Goal: Task Accomplishment & Management: Use online tool/utility

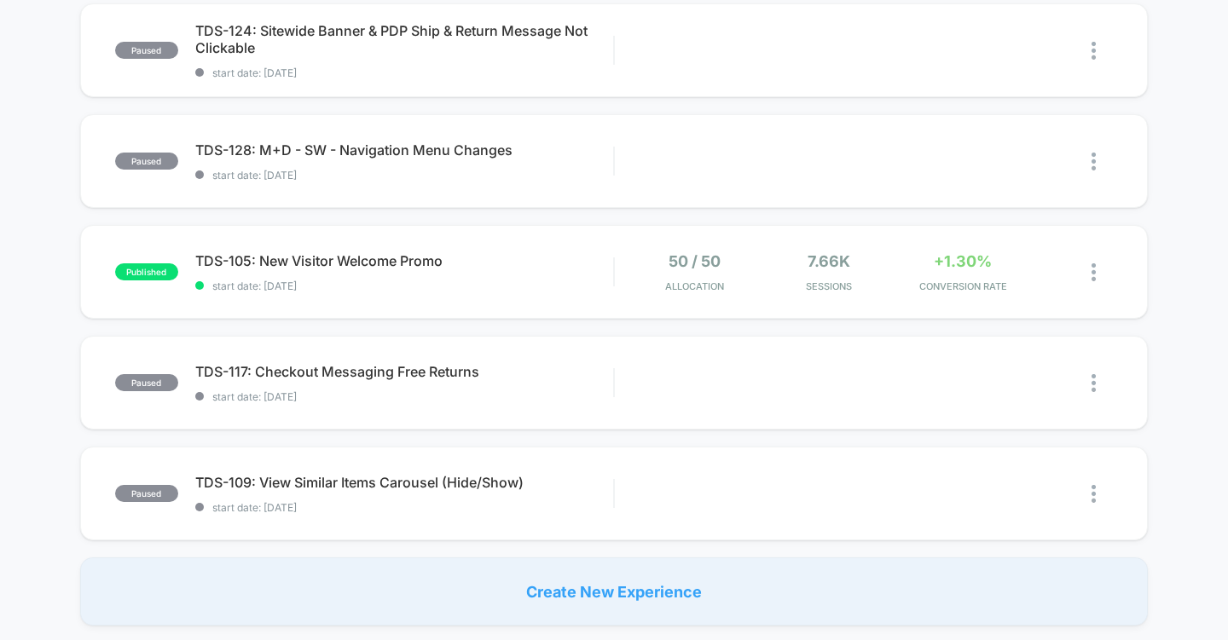
scroll to position [994, 0]
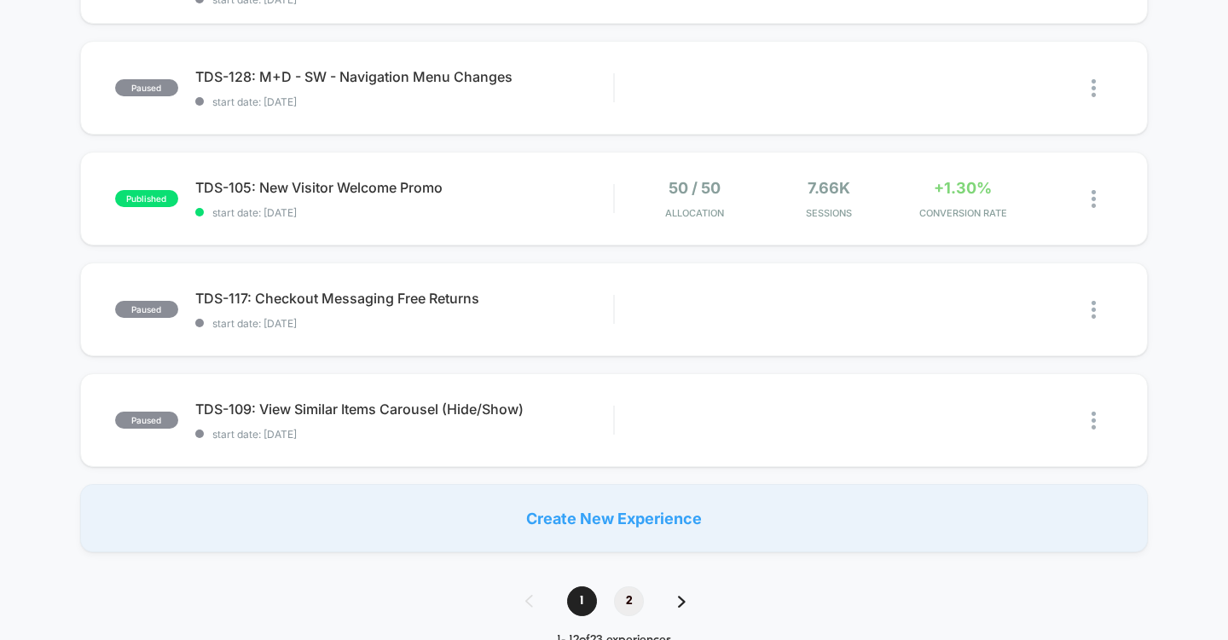
click at [630, 601] on span "2" at bounding box center [629, 602] width 30 height 30
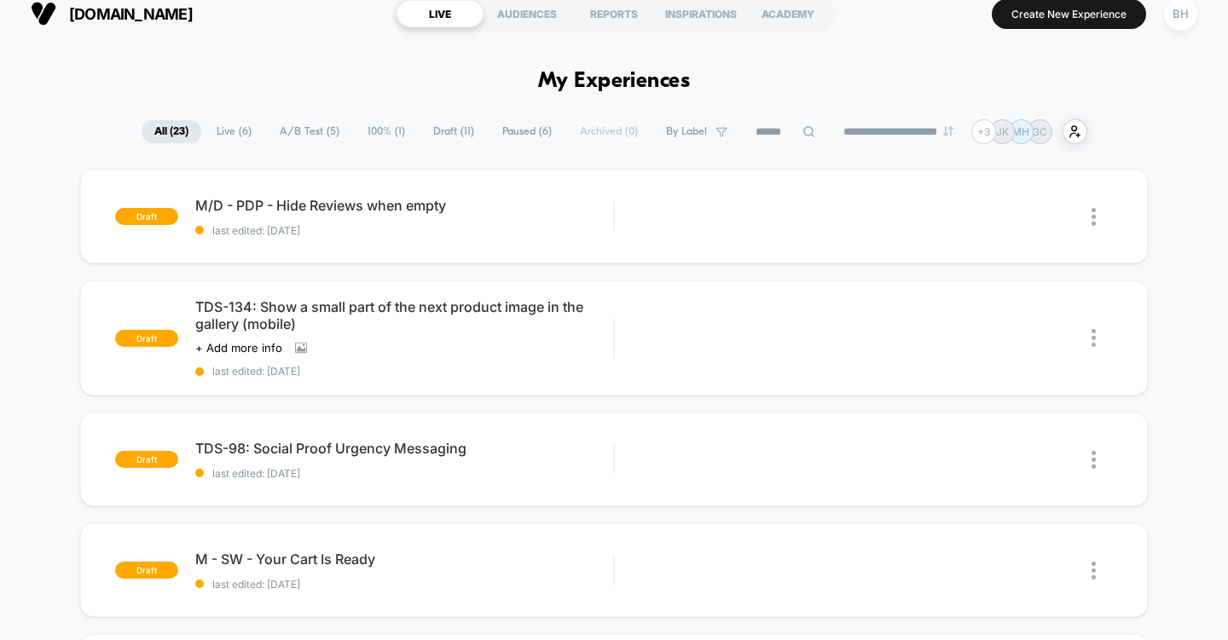
scroll to position [0, 0]
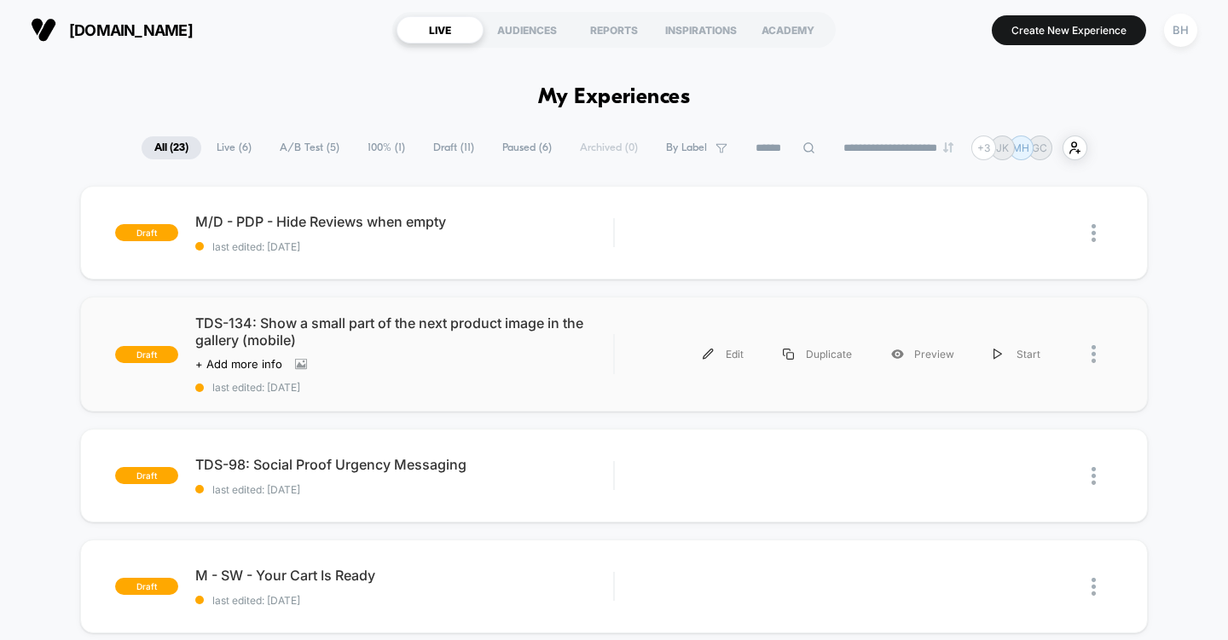
click at [366, 332] on span "TDS-134: Show a small part of the next product image in the gallery (mobile)" at bounding box center [404, 332] width 419 height 34
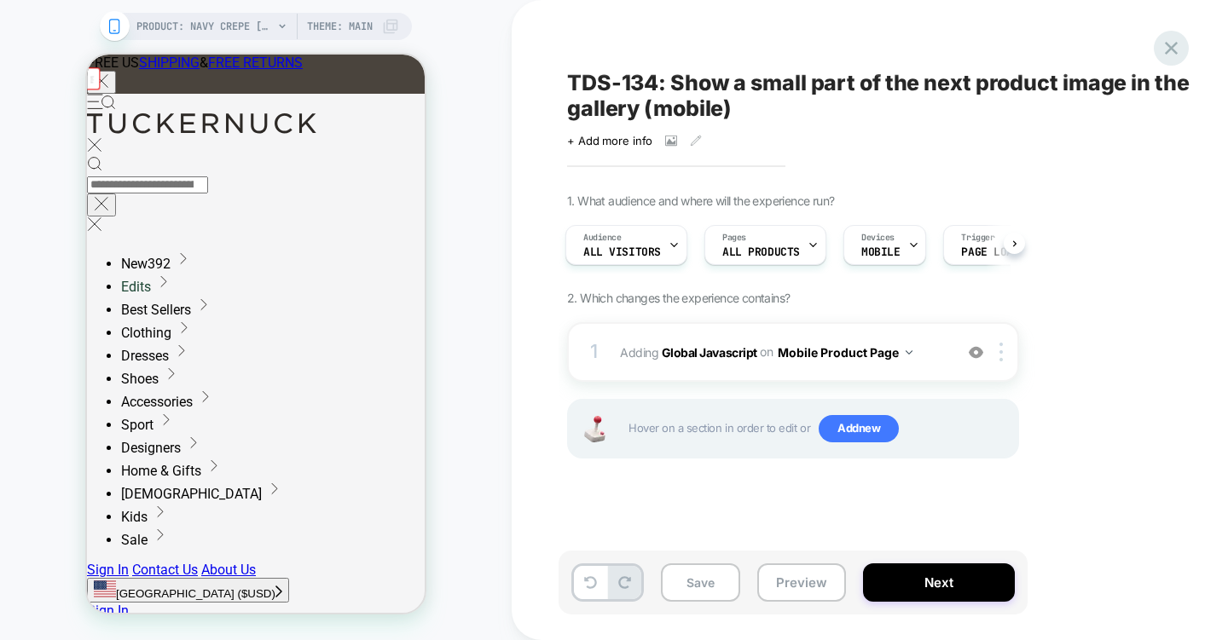
click at [1157, 49] on div at bounding box center [1171, 48] width 35 height 35
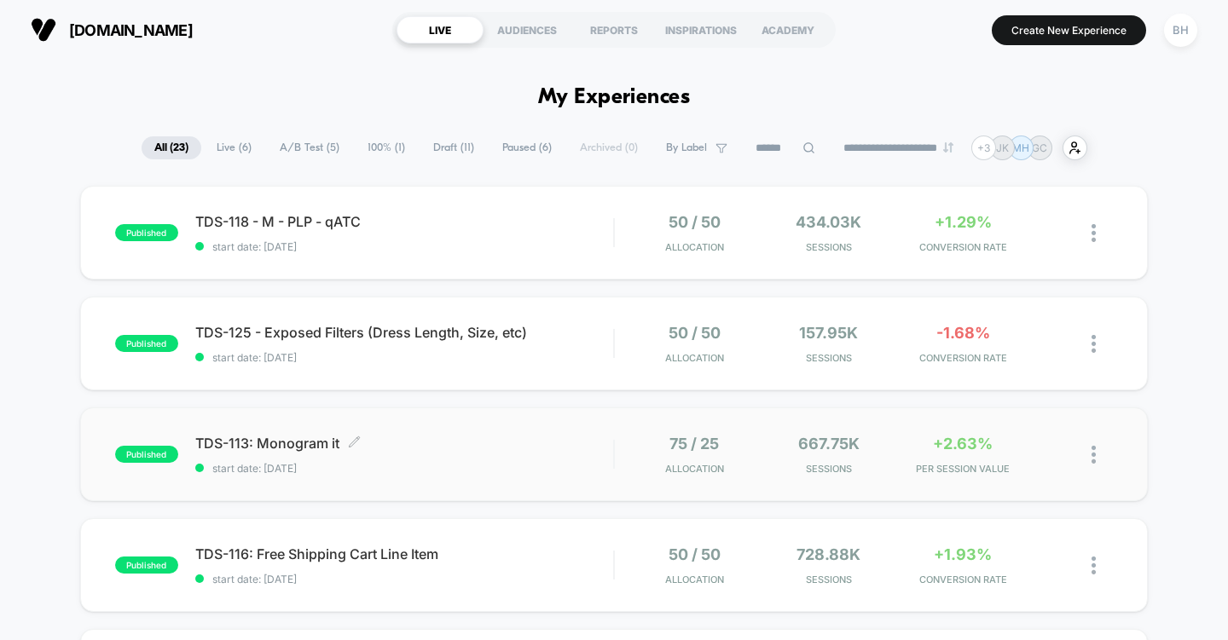
click at [505, 441] on span "TDS-113: Monogram it Click to edit experience details" at bounding box center [404, 443] width 419 height 17
click at [399, 365] on div "published TDS-125 - Exposed Filters (Dress Length, Size, etc) start date: 9/3/2…" at bounding box center [614, 344] width 1068 height 94
click at [379, 261] on div "published TDS-118 - M - PLP - qATC start date: 9/2/2025 50 / 50 Allocation 434.…" at bounding box center [614, 233] width 1068 height 94
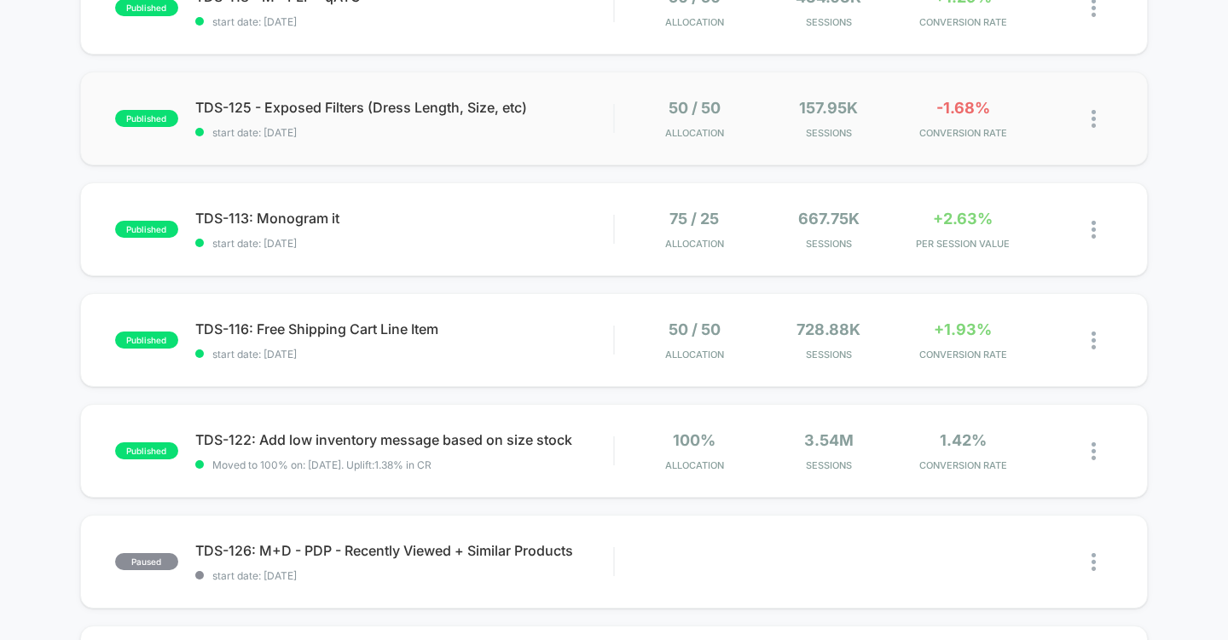
scroll to position [229, 0]
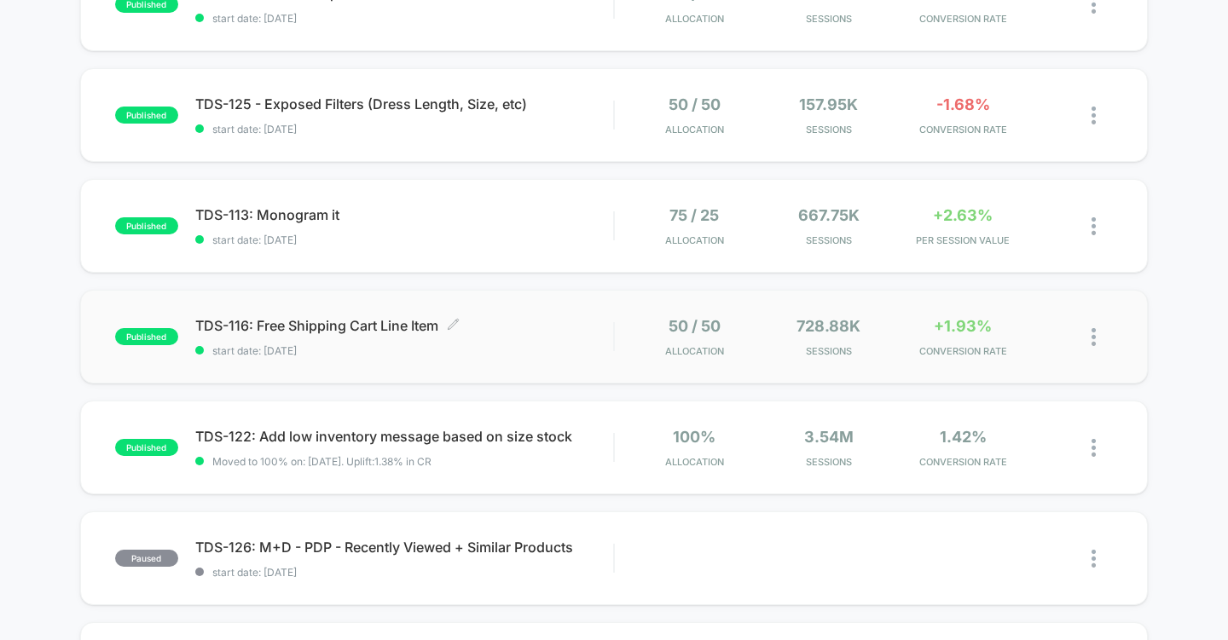
click at [375, 341] on div "TDS-116: Free Shipping Cart Line Item Click to edit experience details Click to…" at bounding box center [404, 337] width 419 height 40
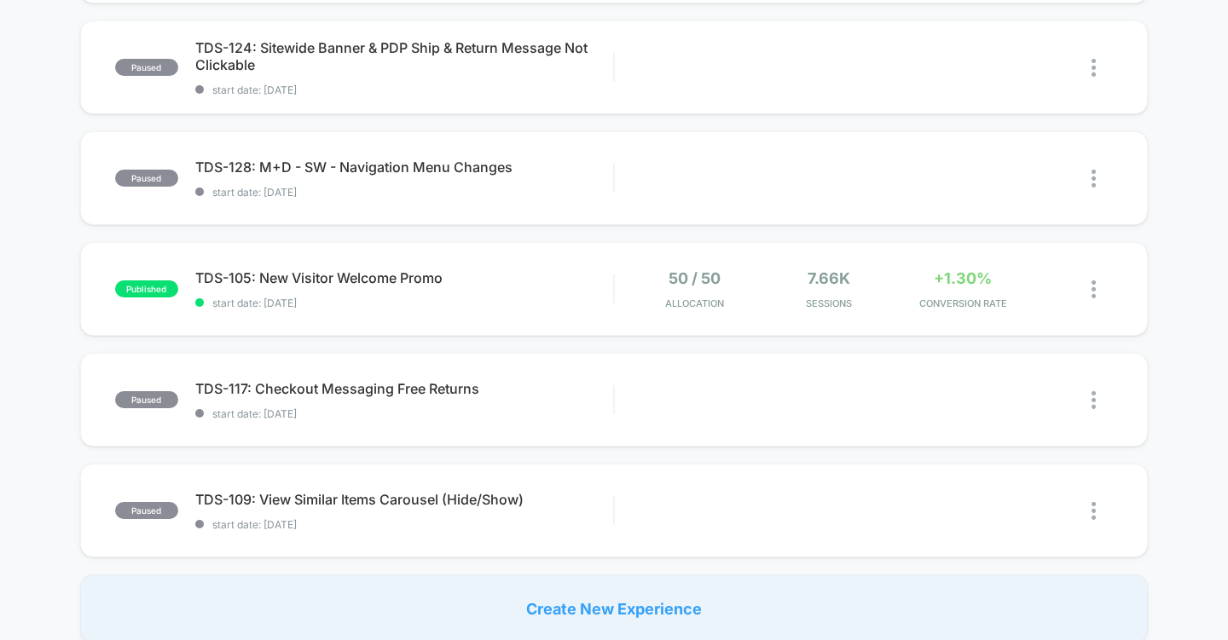
scroll to position [942, 0]
click at [448, 286] on span "TDS-105: New Visitor Welcome Promo Click to edit experience details" at bounding box center [404, 277] width 419 height 17
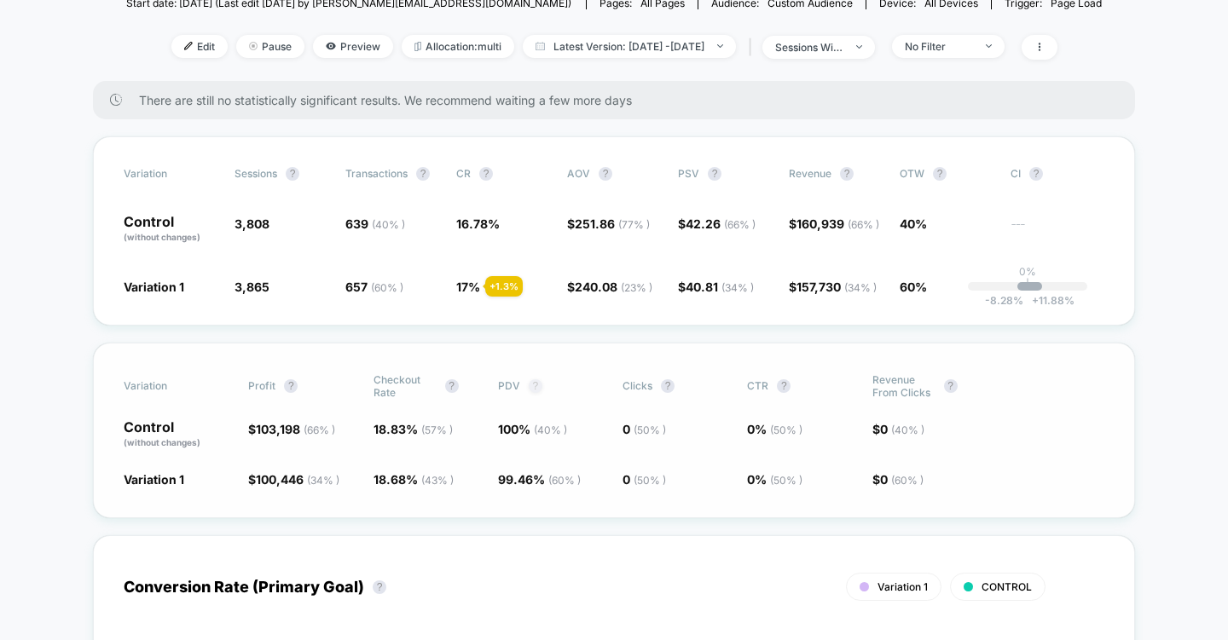
scroll to position [205, 0]
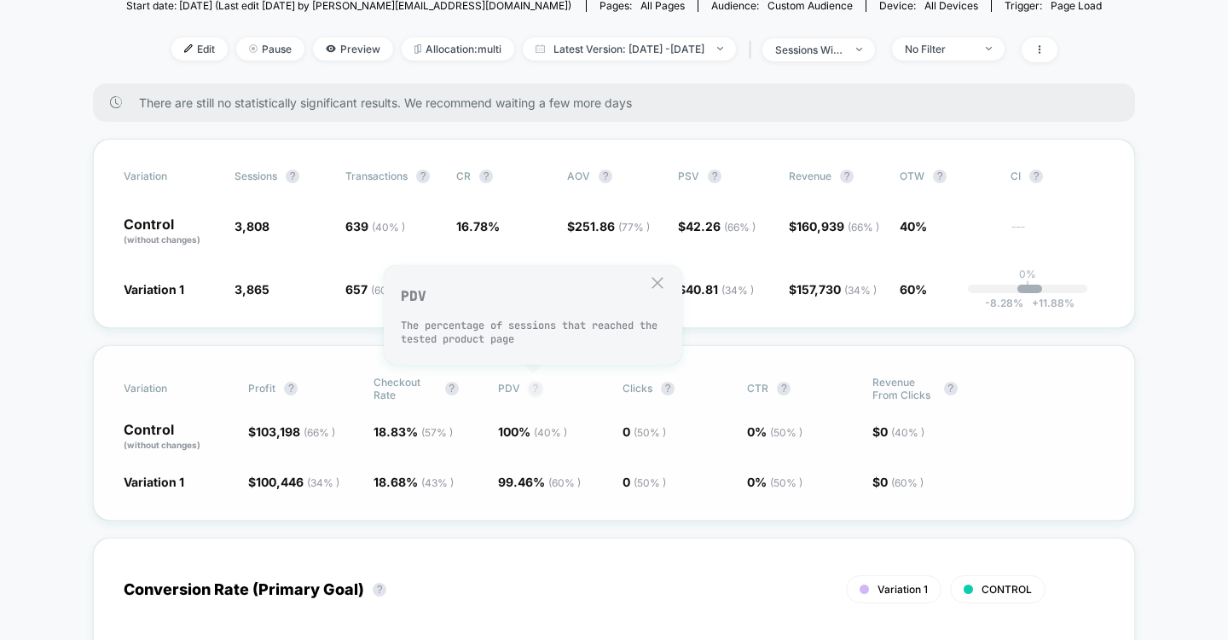
click at [539, 387] on button "?" at bounding box center [536, 389] width 14 height 14
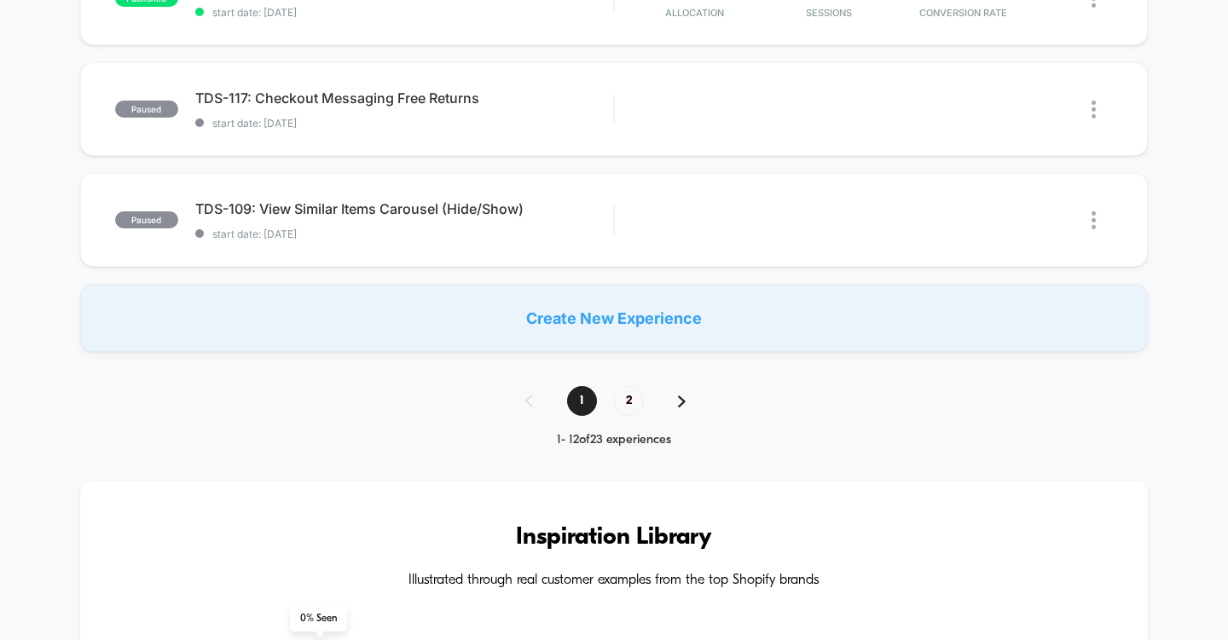
scroll to position [1116, 0]
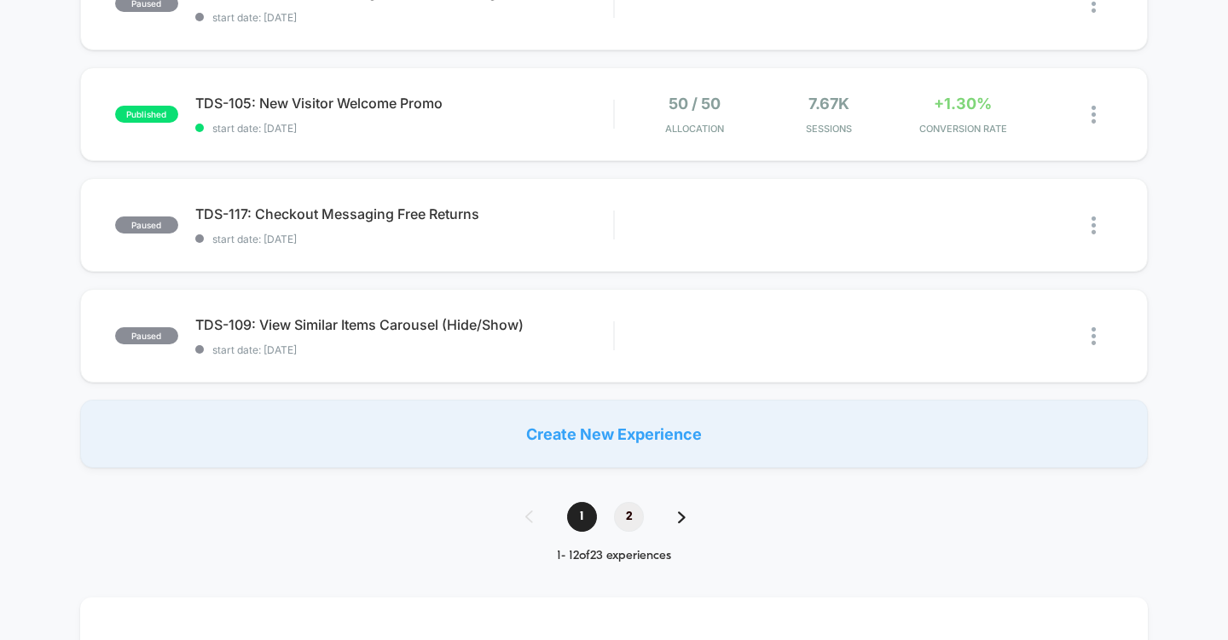
click at [631, 524] on span "2" at bounding box center [629, 517] width 30 height 30
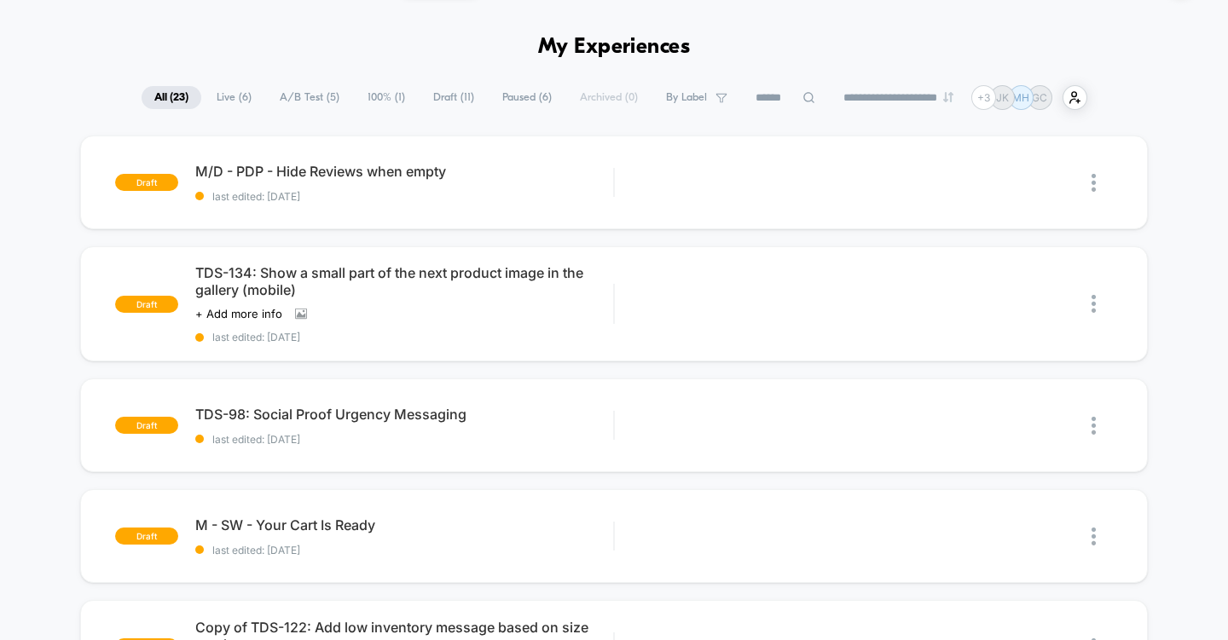
scroll to position [0, 0]
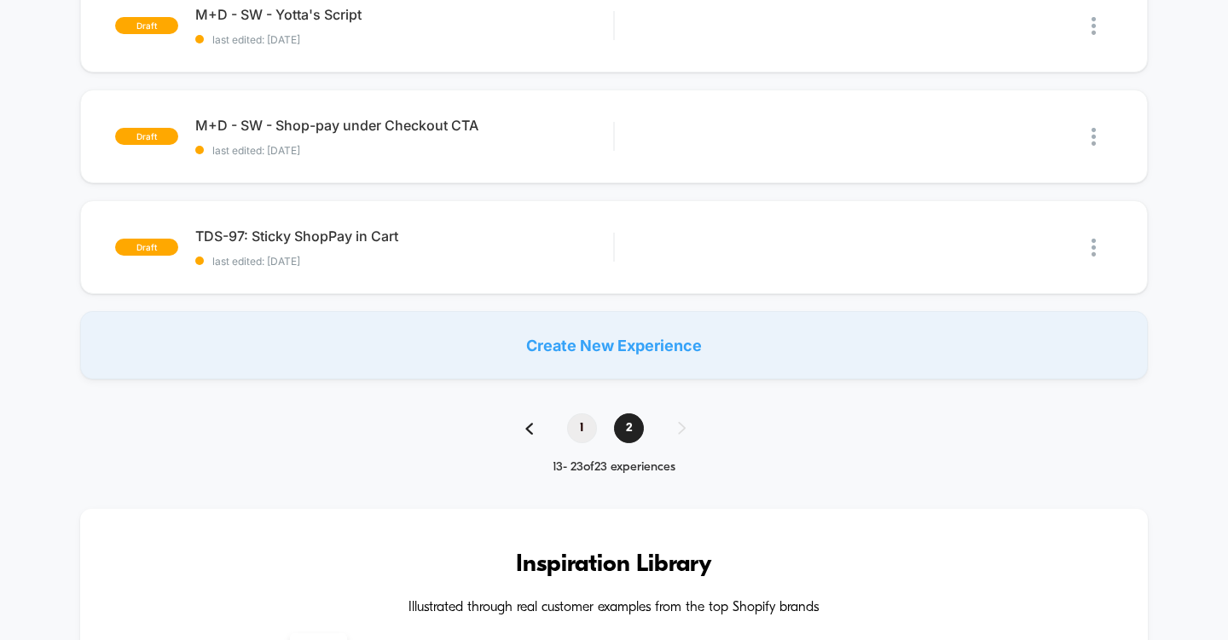
click at [574, 420] on span "1" at bounding box center [582, 429] width 30 height 30
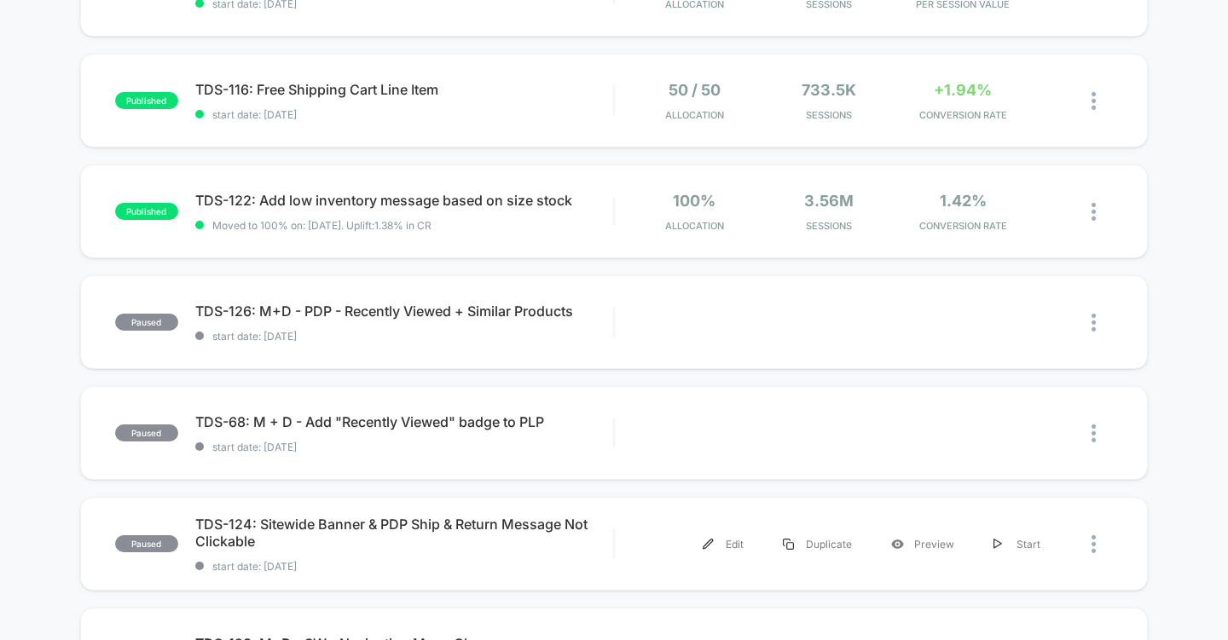
scroll to position [467, 0]
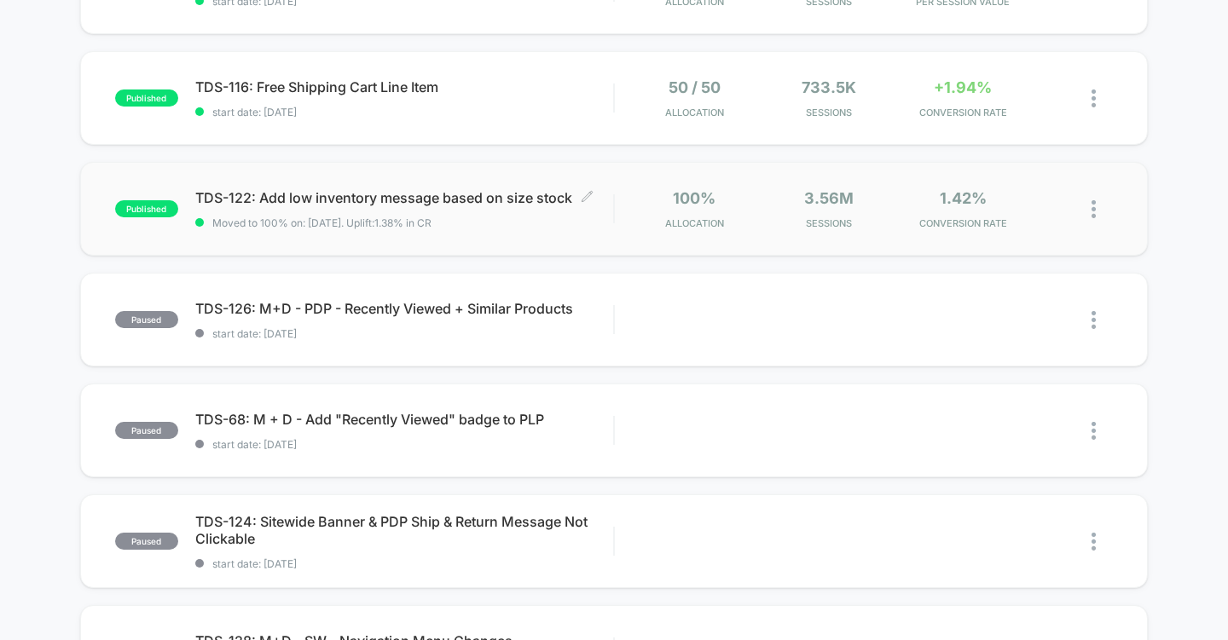
click at [274, 197] on span "TDS-122: Add low inventory message based on size stock Click to edit experience…" at bounding box center [404, 197] width 419 height 17
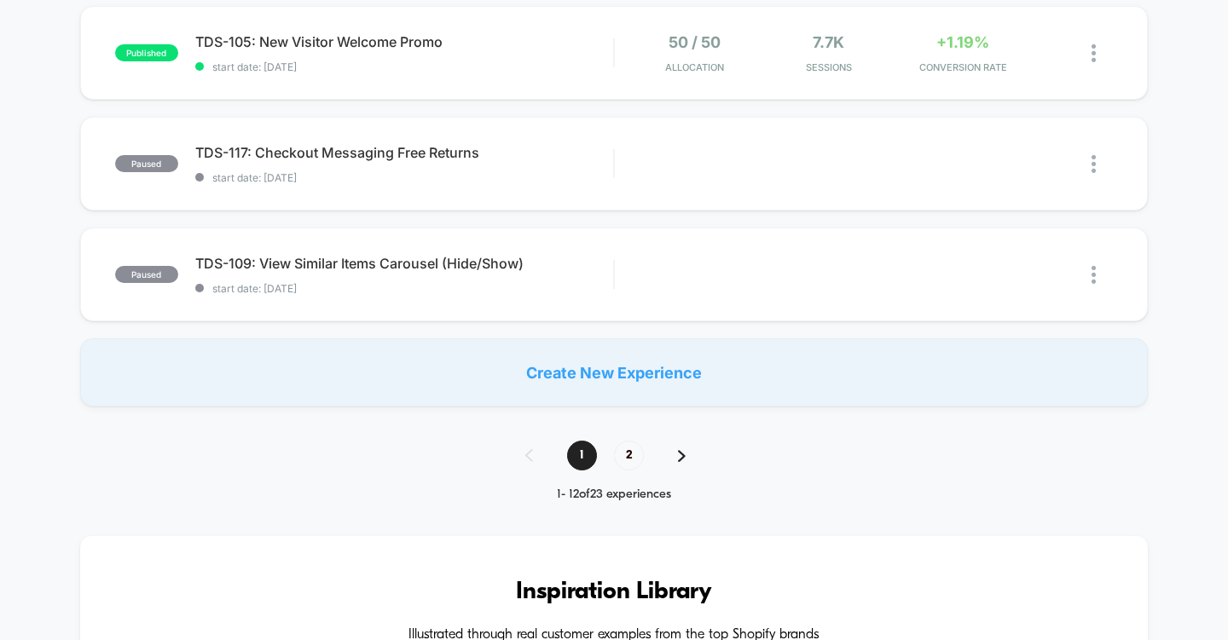
scroll to position [1179, 0]
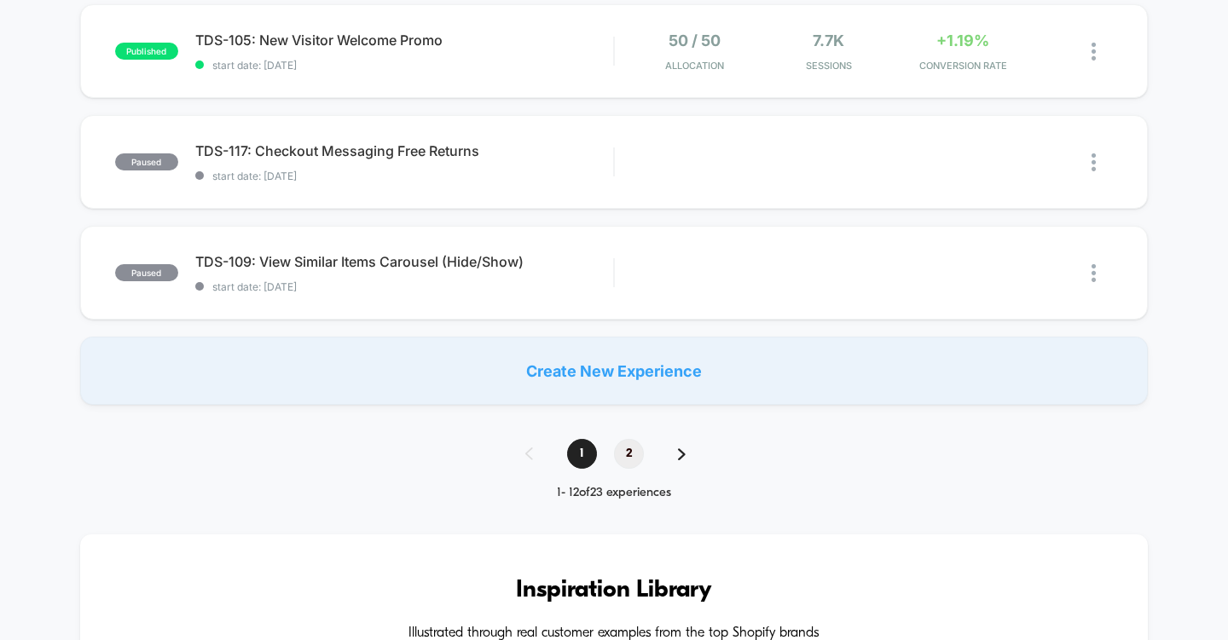
click at [630, 454] on span "2" at bounding box center [629, 454] width 30 height 30
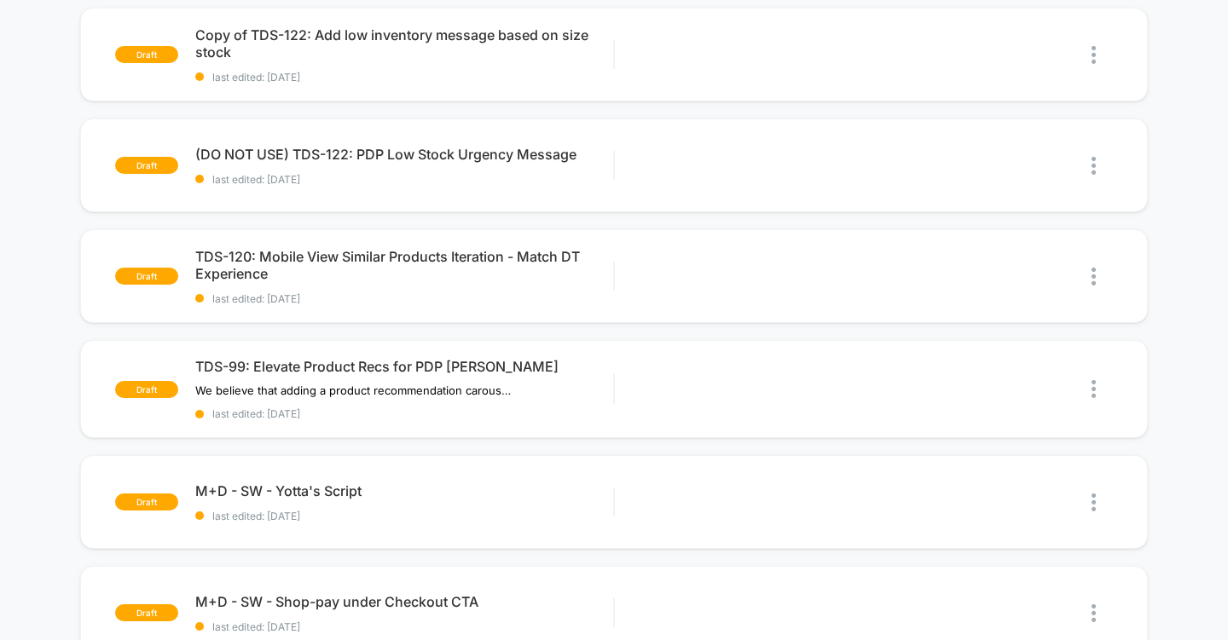
scroll to position [0, 0]
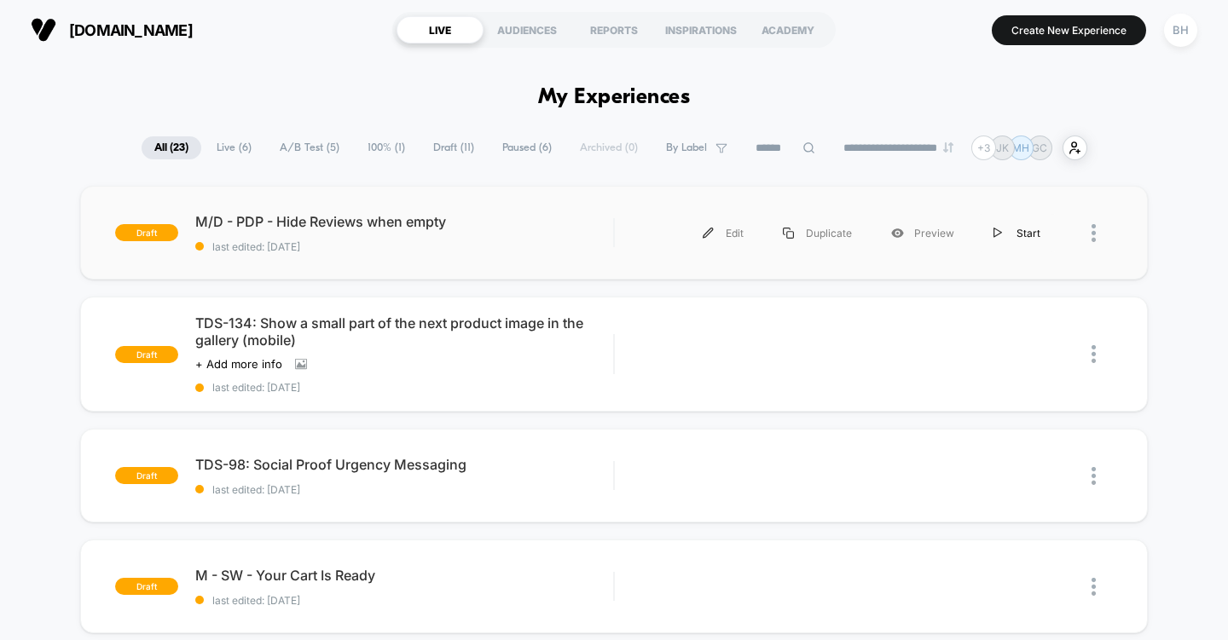
click at [1027, 234] on div "Start" at bounding box center [1017, 233] width 86 height 38
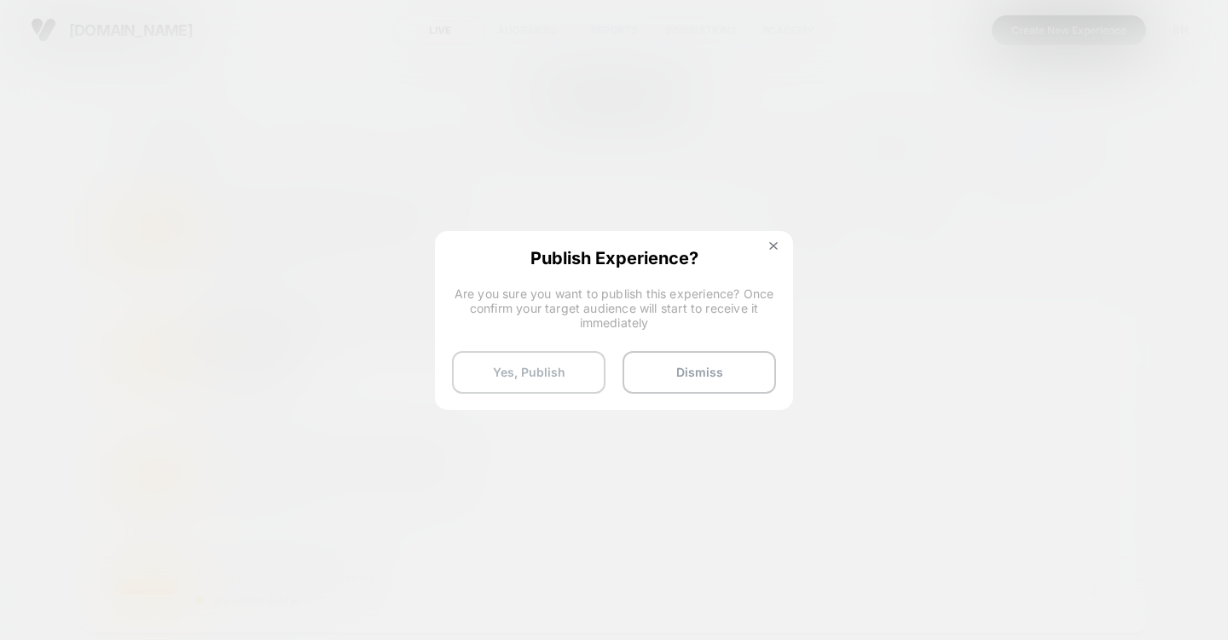
click at [518, 365] on button "Yes, Publish" at bounding box center [528, 372] width 153 height 43
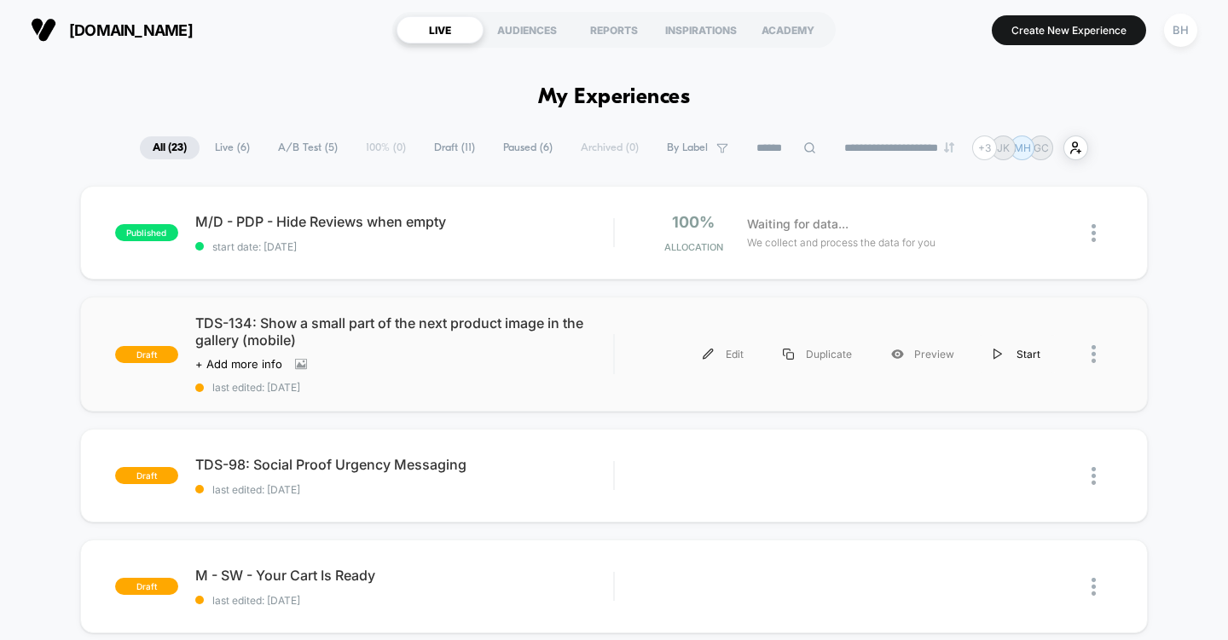
click at [1005, 353] on div "Start" at bounding box center [1017, 354] width 86 height 38
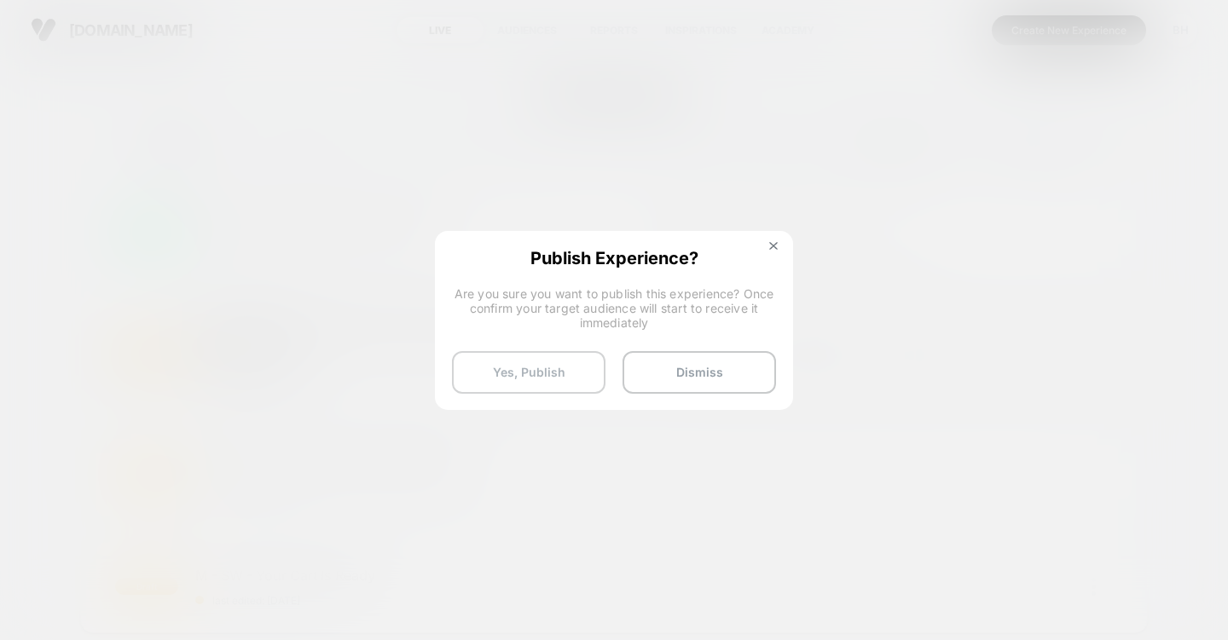
click at [574, 359] on button "Yes, Publish" at bounding box center [528, 372] width 153 height 43
